Goal: Use online tool/utility: Utilize a website feature to perform a specific function

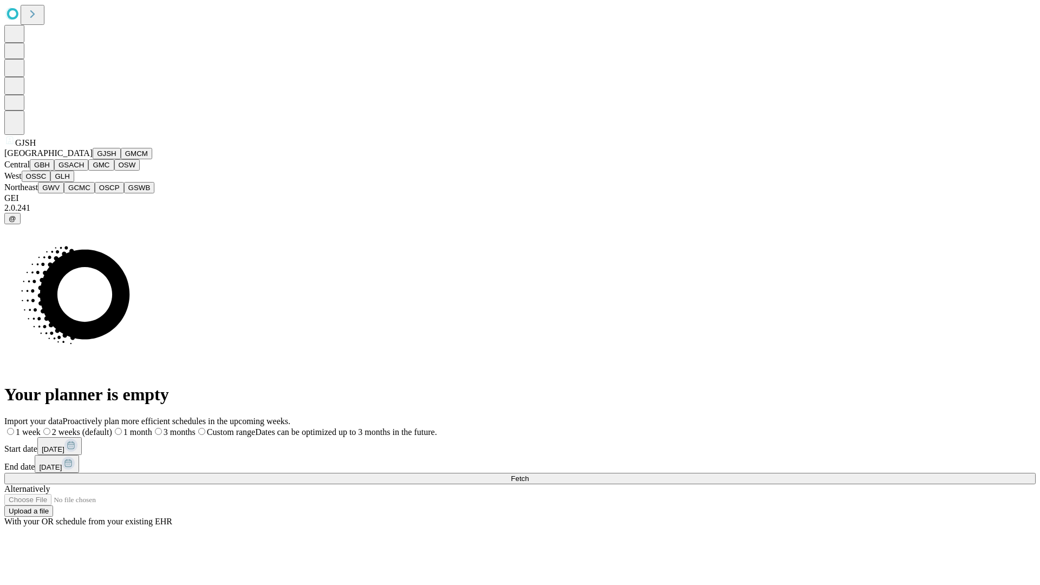
click at [93, 159] on button "GJSH" at bounding box center [107, 153] width 28 height 11
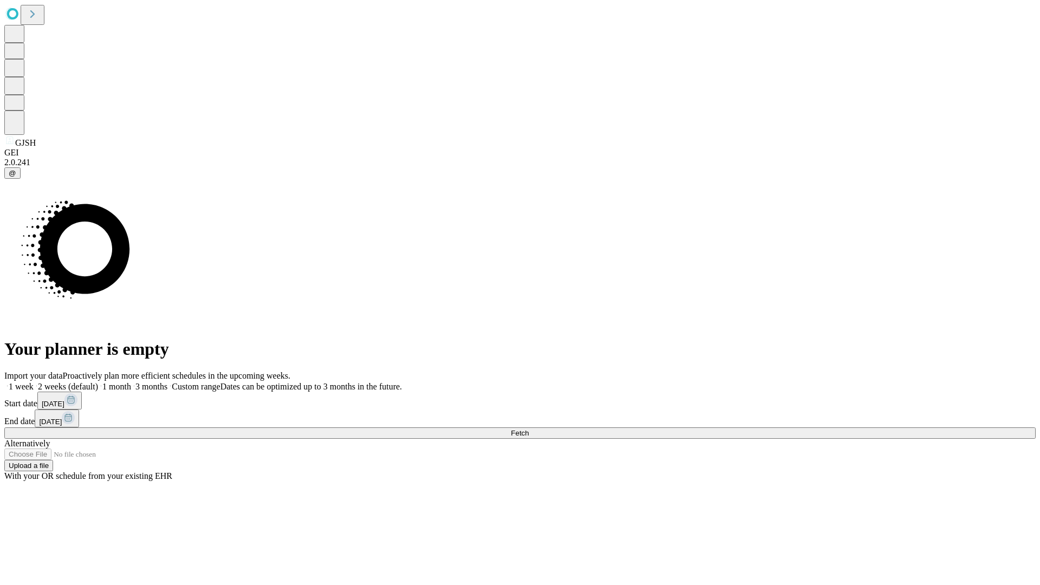
click at [34, 382] on label "1 week" at bounding box center [18, 386] width 29 height 9
click at [529, 429] on span "Fetch" at bounding box center [520, 433] width 18 height 8
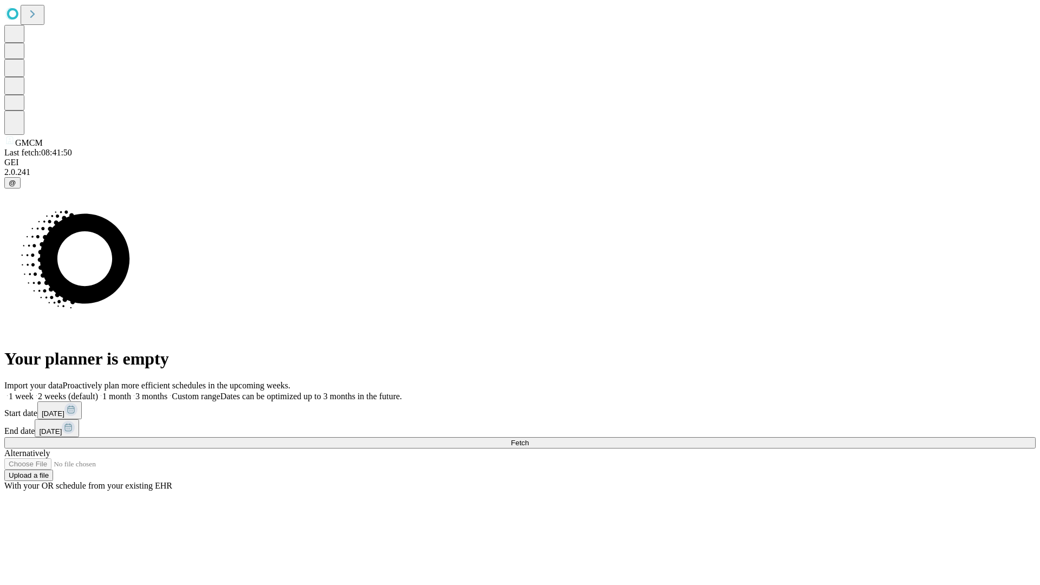
click at [34, 392] on label "1 week" at bounding box center [18, 396] width 29 height 9
click at [529, 439] on span "Fetch" at bounding box center [520, 443] width 18 height 8
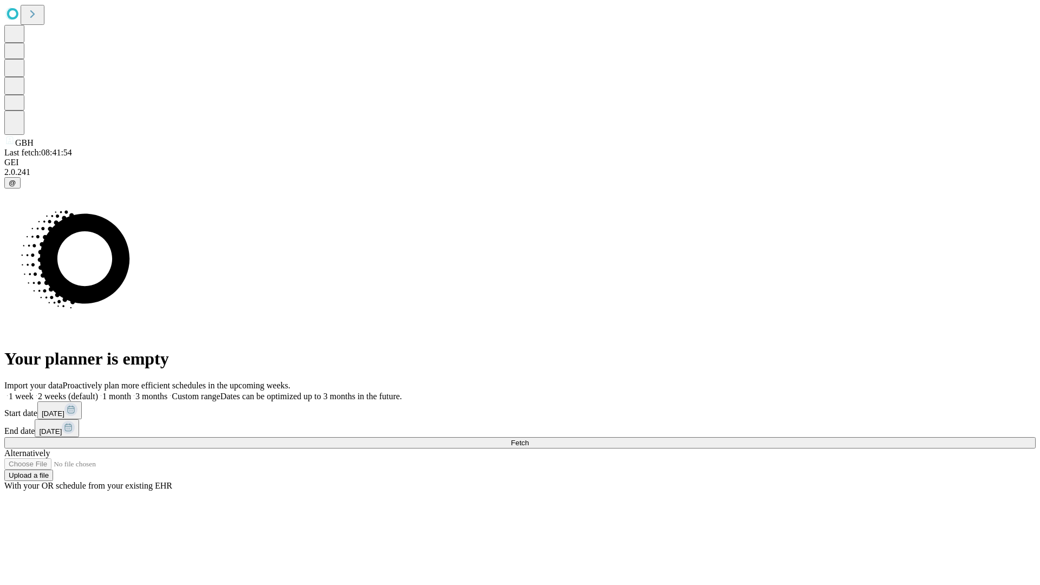
click at [34, 392] on label "1 week" at bounding box center [18, 396] width 29 height 9
click at [529, 439] on span "Fetch" at bounding box center [520, 443] width 18 height 8
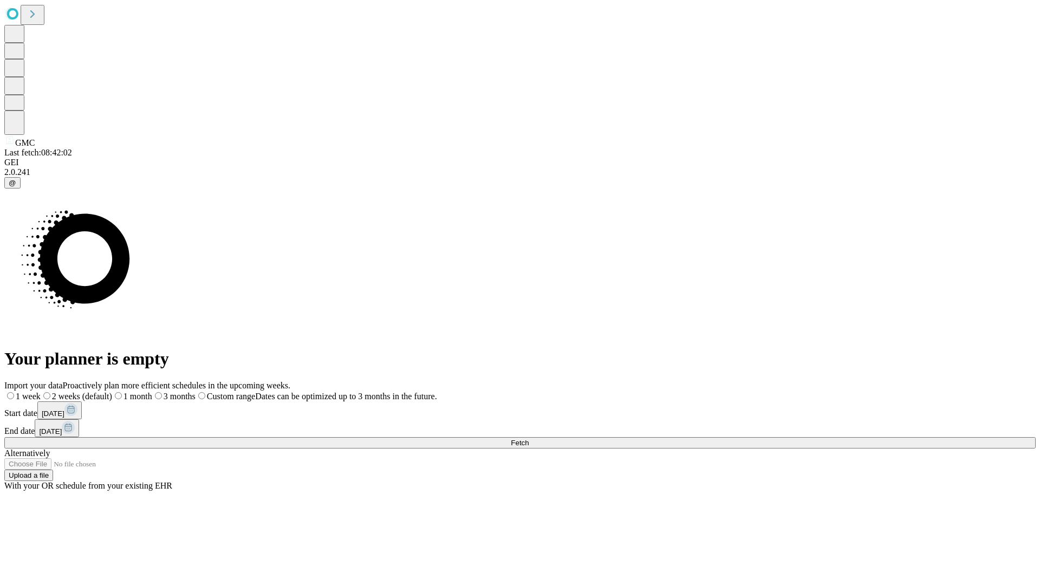
click at [41, 392] on label "1 week" at bounding box center [22, 396] width 36 height 9
click at [529, 439] on span "Fetch" at bounding box center [520, 443] width 18 height 8
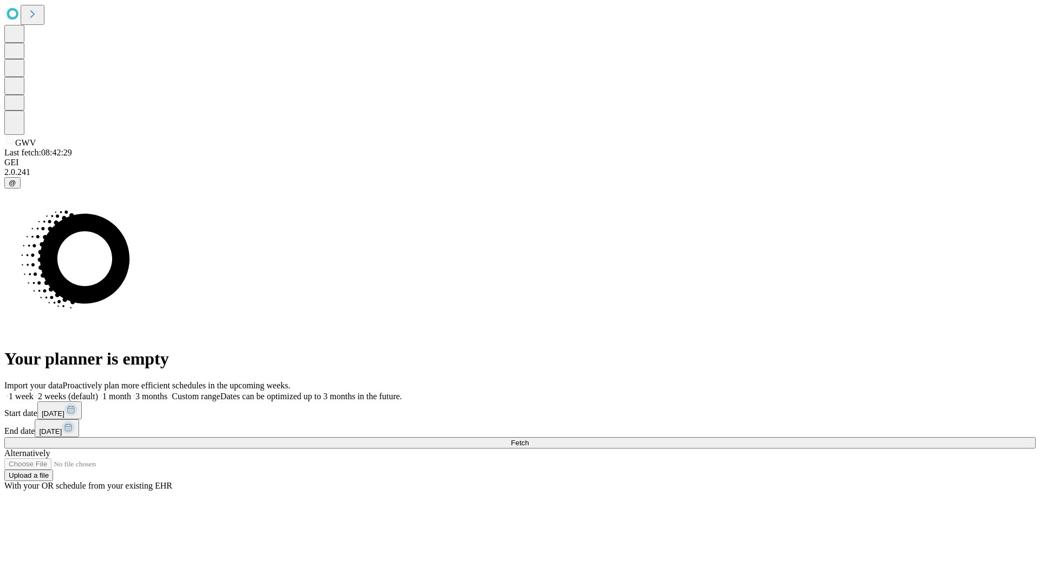
click at [34, 392] on label "1 week" at bounding box center [18, 396] width 29 height 9
click at [529, 439] on span "Fetch" at bounding box center [520, 443] width 18 height 8
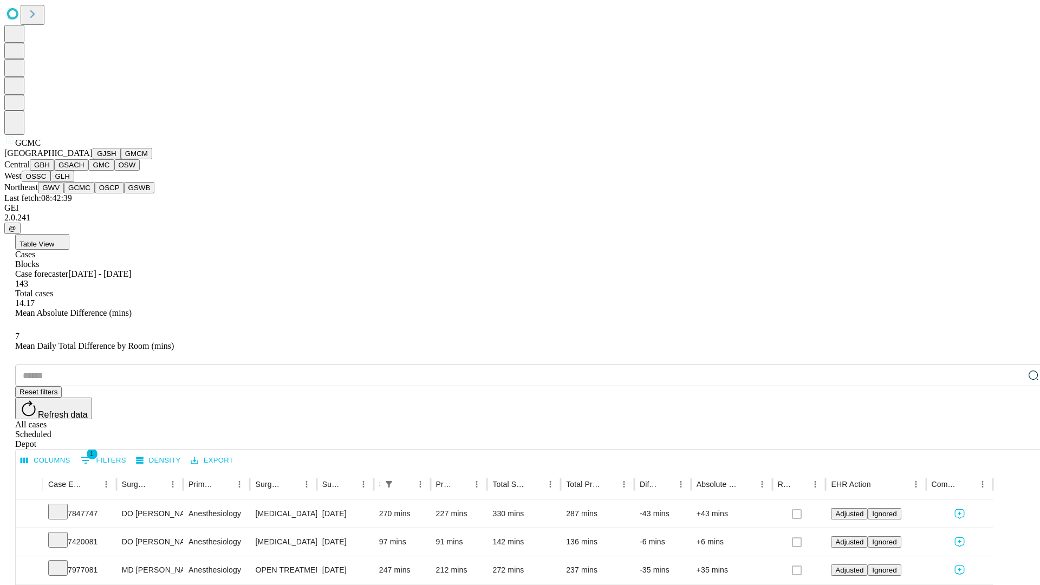
click at [95, 193] on button "OSCP" at bounding box center [109, 187] width 29 height 11
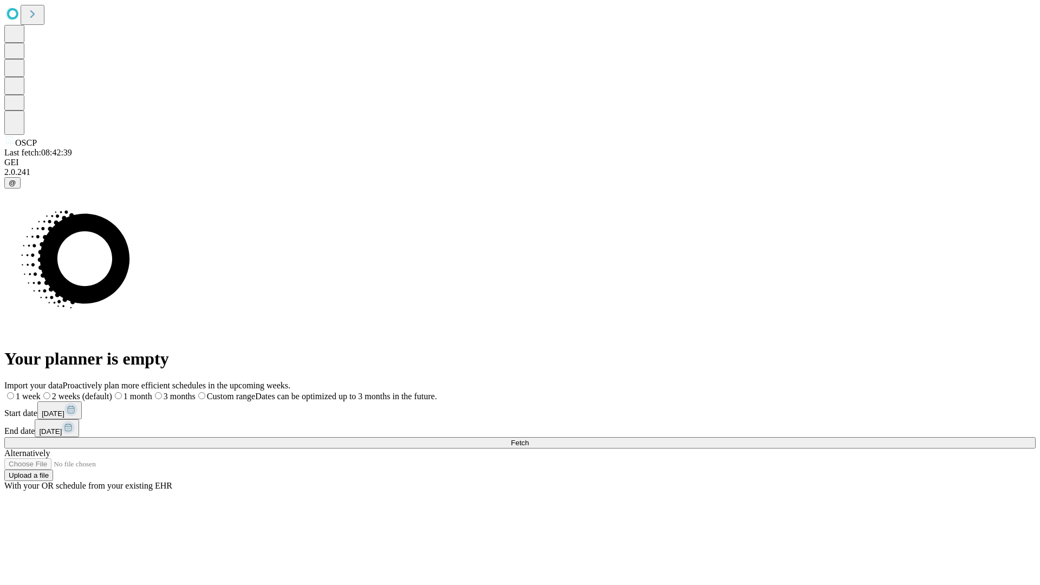
click at [41, 392] on label "1 week" at bounding box center [22, 396] width 36 height 9
click at [529, 439] on span "Fetch" at bounding box center [520, 443] width 18 height 8
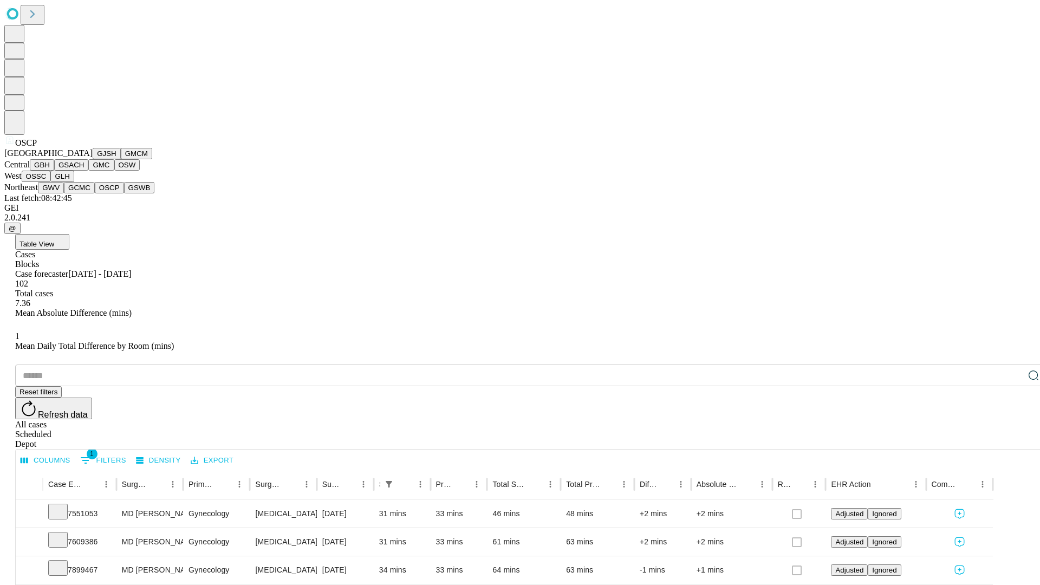
click at [124, 193] on button "GSWB" at bounding box center [139, 187] width 31 height 11
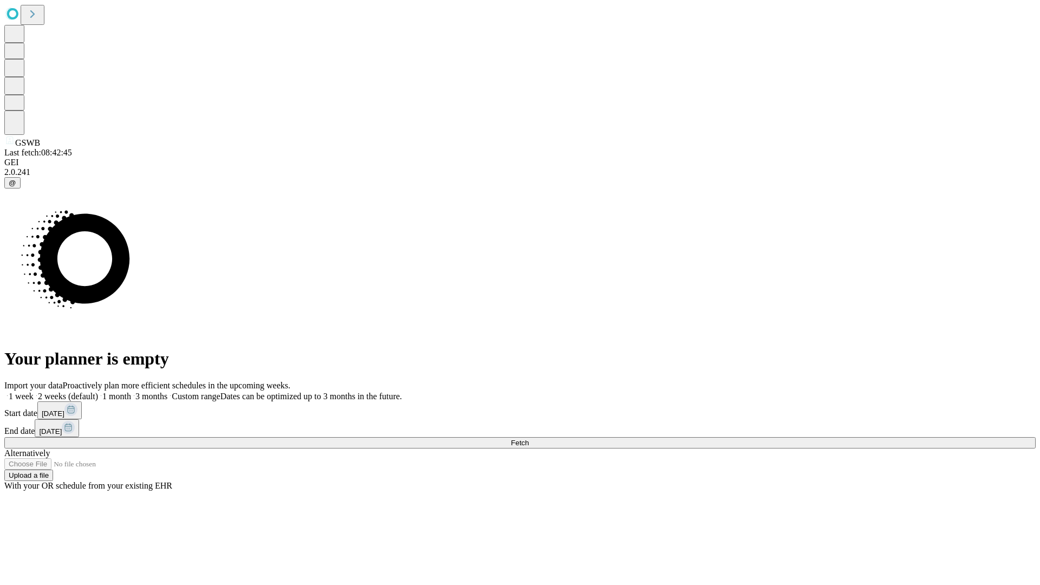
click at [529, 439] on span "Fetch" at bounding box center [520, 443] width 18 height 8
